Goal: Find specific page/section: Locate a particular part of the current website

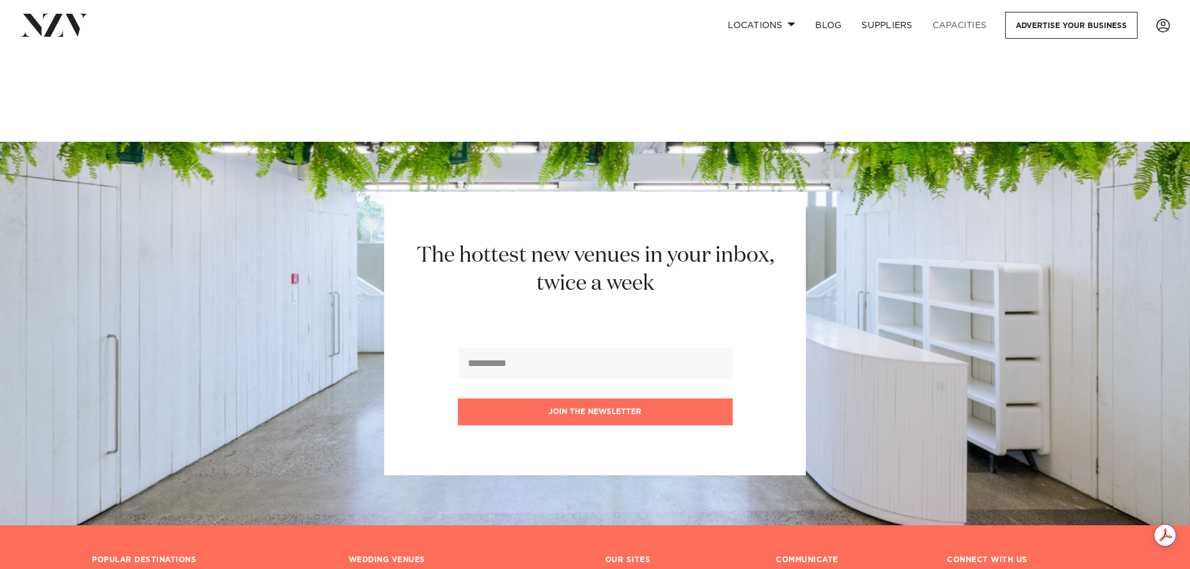
scroll to position [2150, 0]
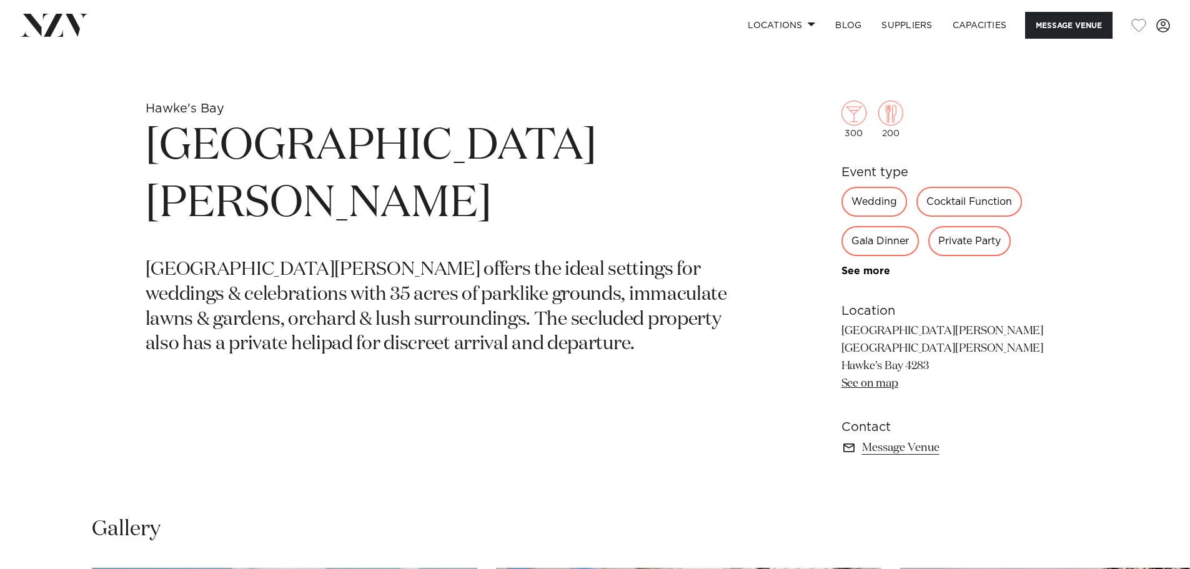
scroll to position [562, 0]
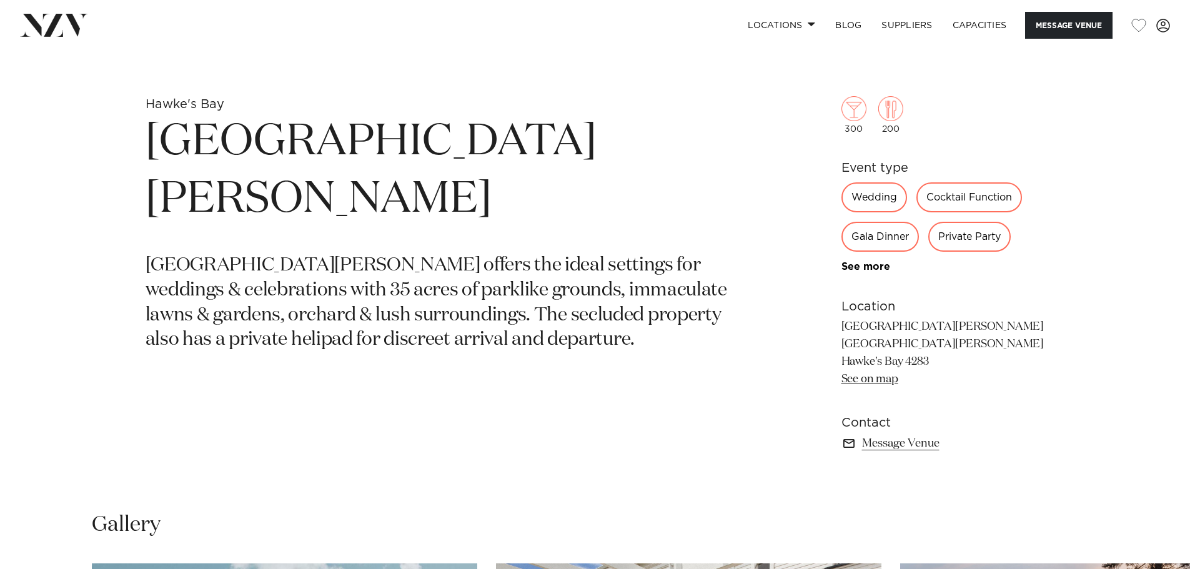
click at [847, 389] on div "300 200 Event type Wedding Cocktail Function Gala Dinner Private Party Product …" at bounding box center [943, 249] width 204 height 407
click at [851, 381] on link "See on map" at bounding box center [869, 378] width 57 height 11
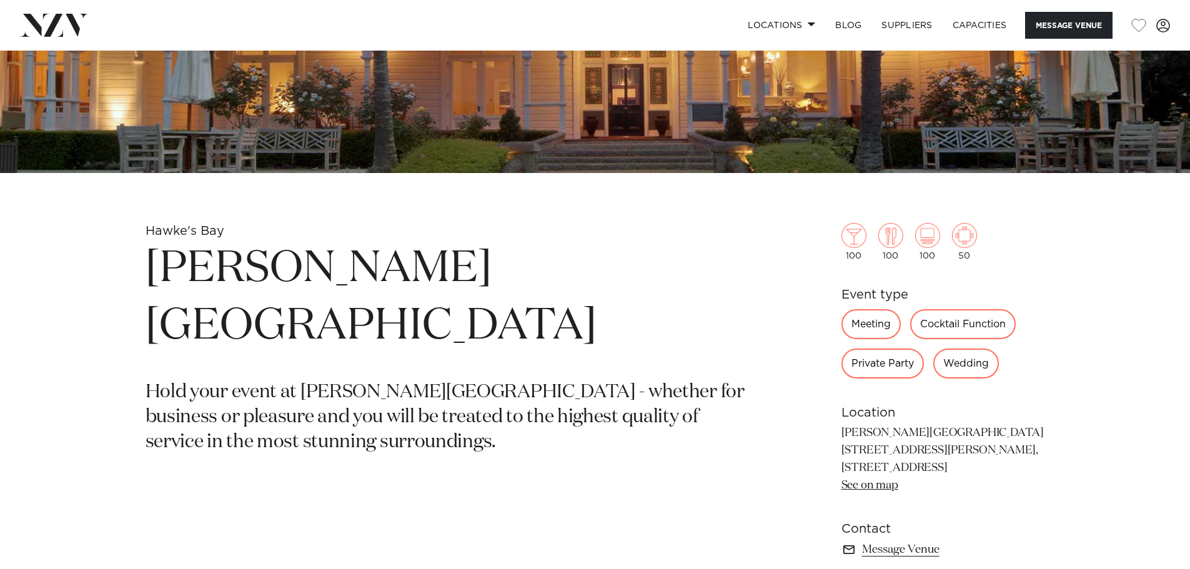
scroll to position [437, 0]
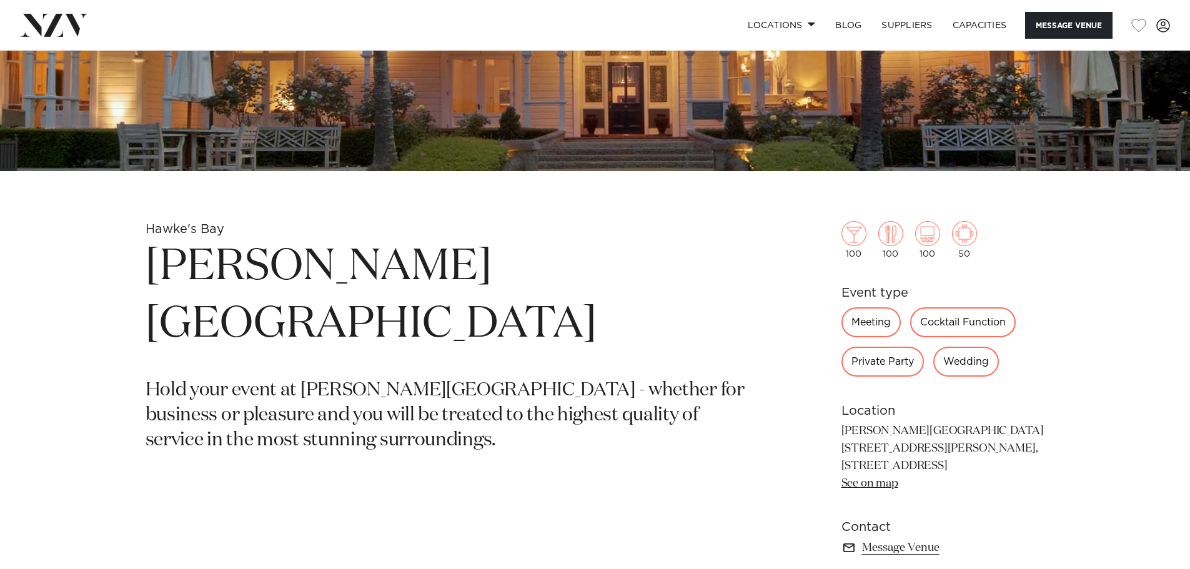
click at [869, 485] on link "See on map" at bounding box center [869, 483] width 57 height 11
